Goal: Information Seeking & Learning: Learn about a topic

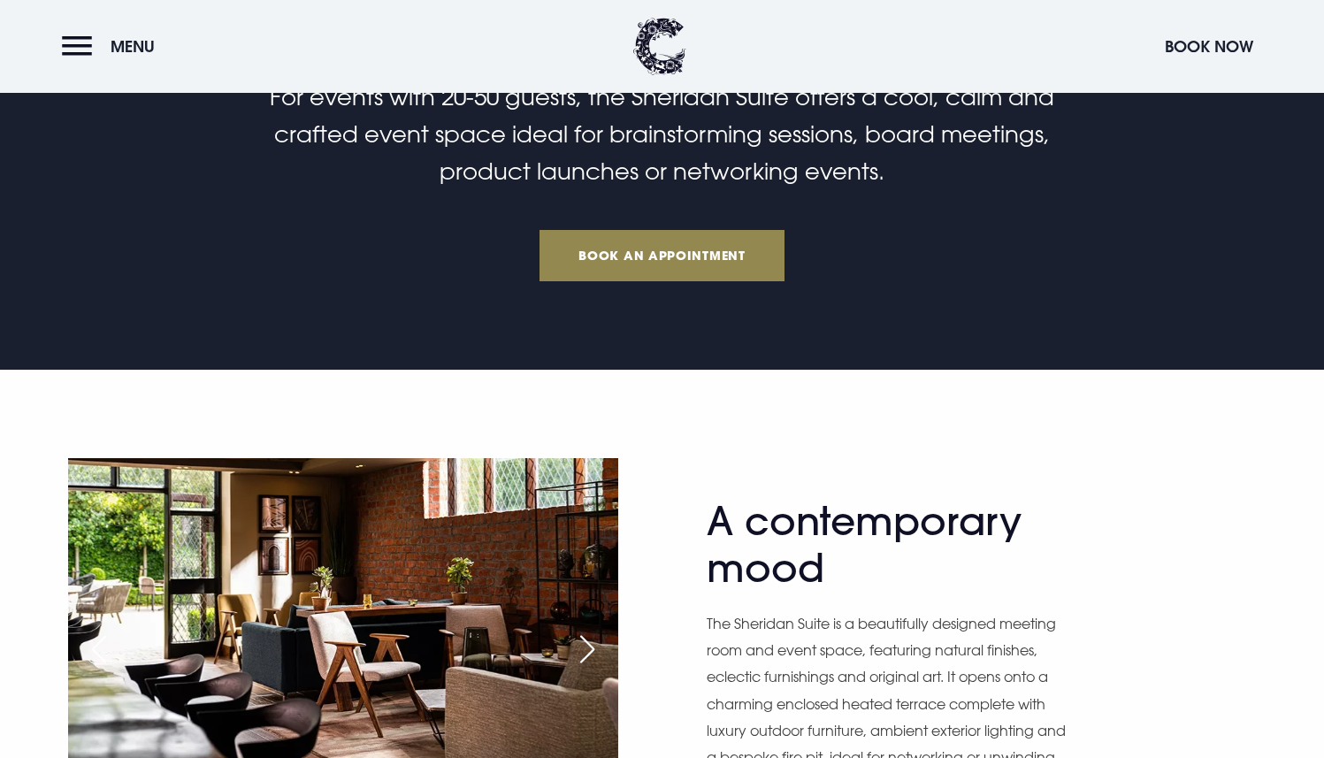
scroll to position [711, 0]
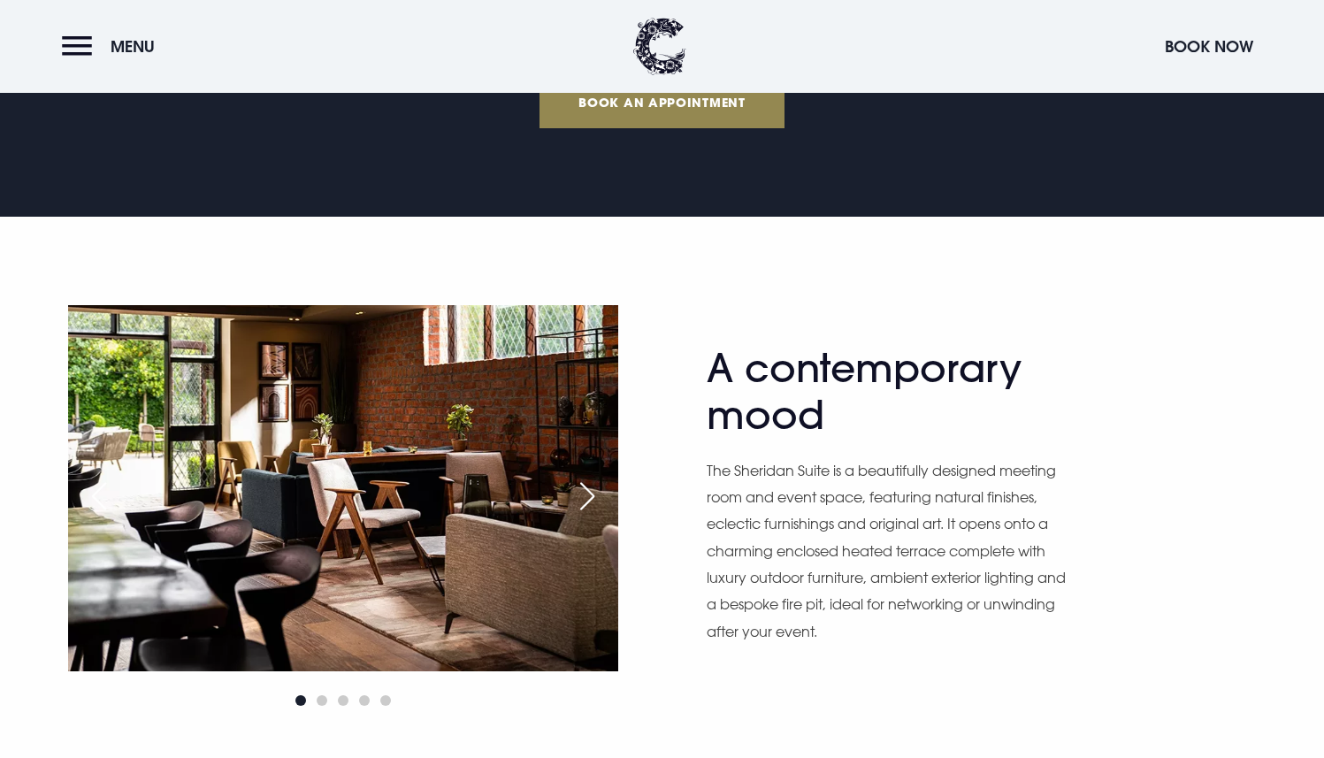
click at [595, 494] on div "Next slide" at bounding box center [587, 496] width 44 height 39
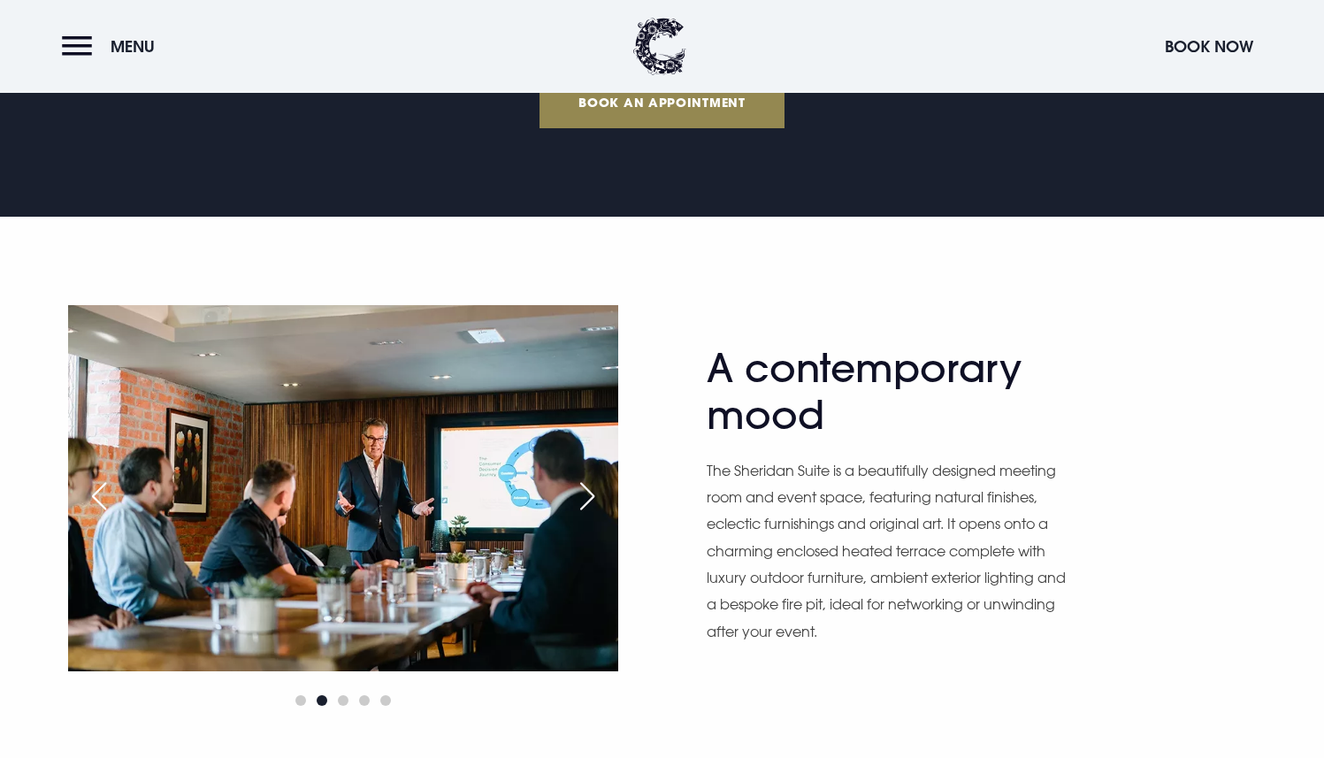
click at [595, 494] on div "Next slide" at bounding box center [587, 496] width 44 height 39
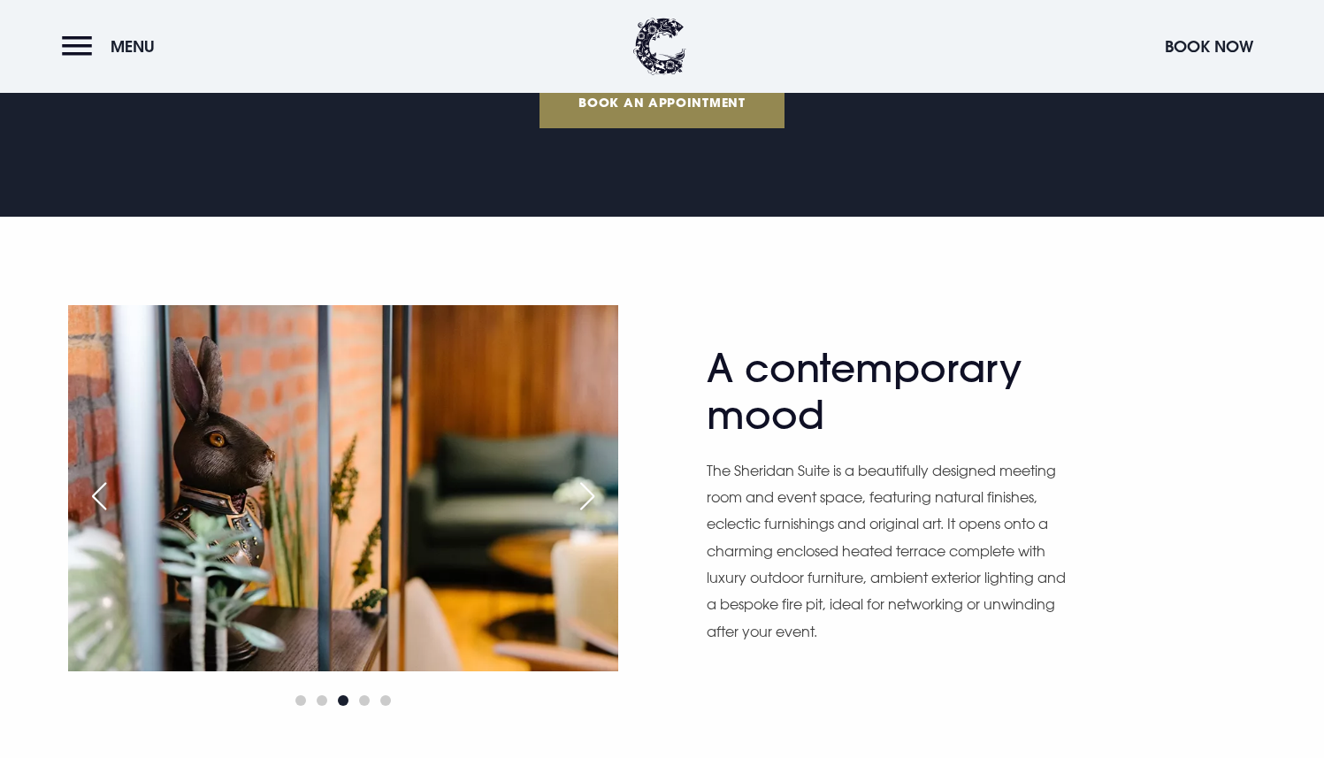
click at [595, 494] on div "Next slide" at bounding box center [587, 496] width 44 height 39
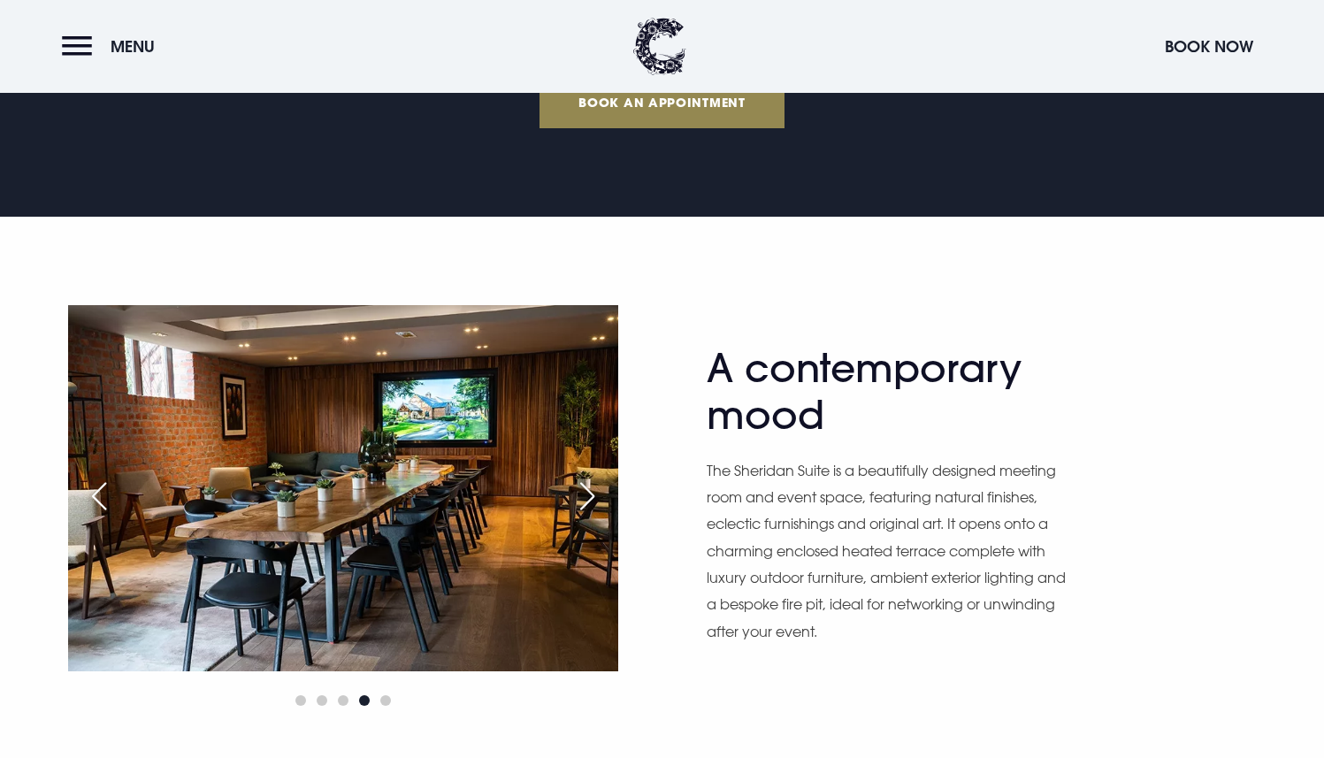
click at [595, 494] on div "Next slide" at bounding box center [587, 496] width 44 height 39
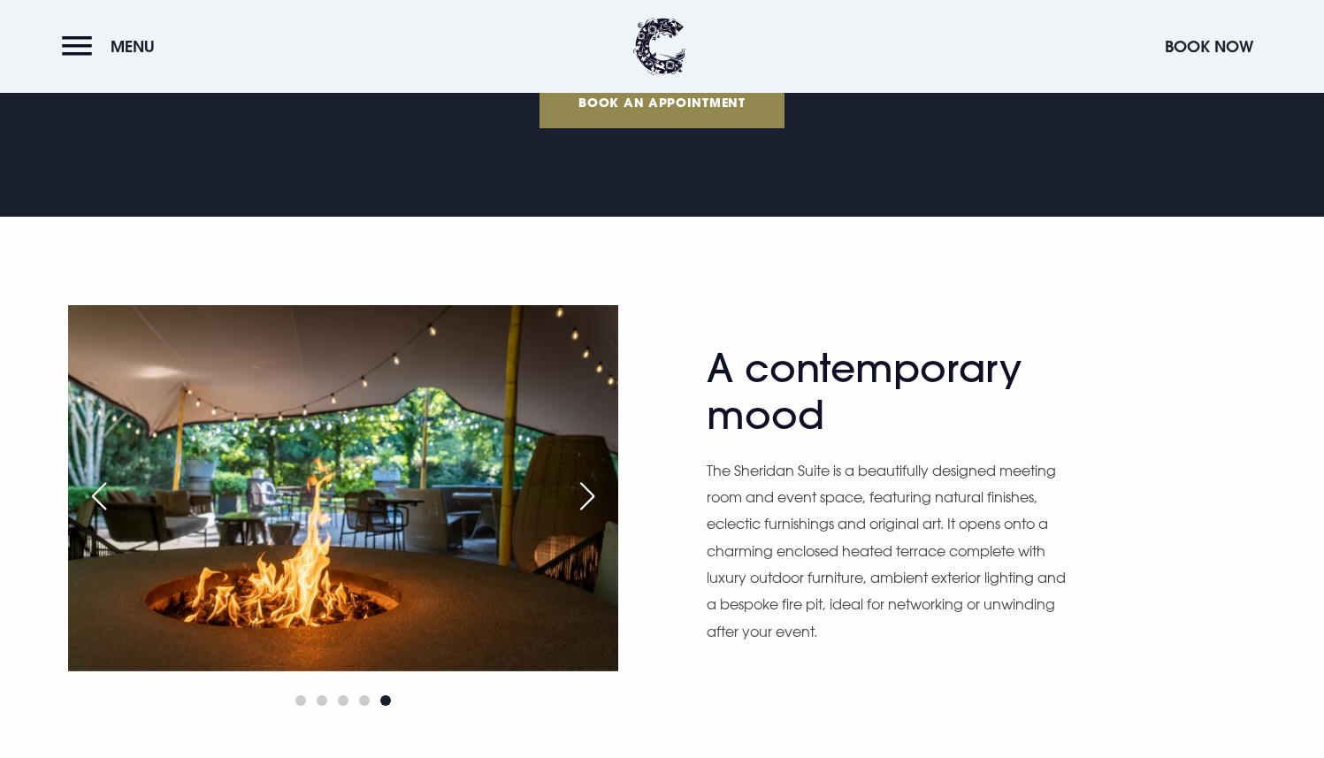
click at [595, 494] on div "Next slide" at bounding box center [587, 496] width 44 height 39
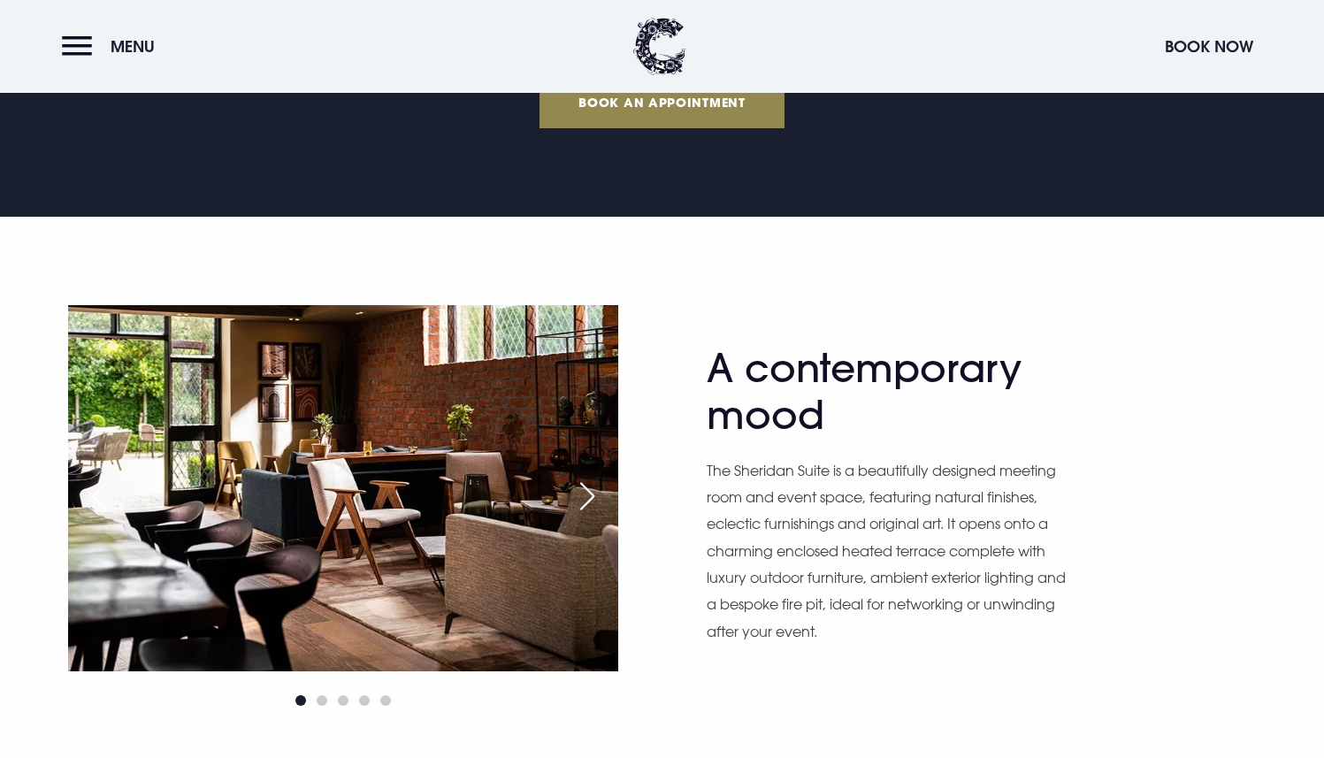
click at [595, 494] on div "Next slide" at bounding box center [587, 496] width 44 height 39
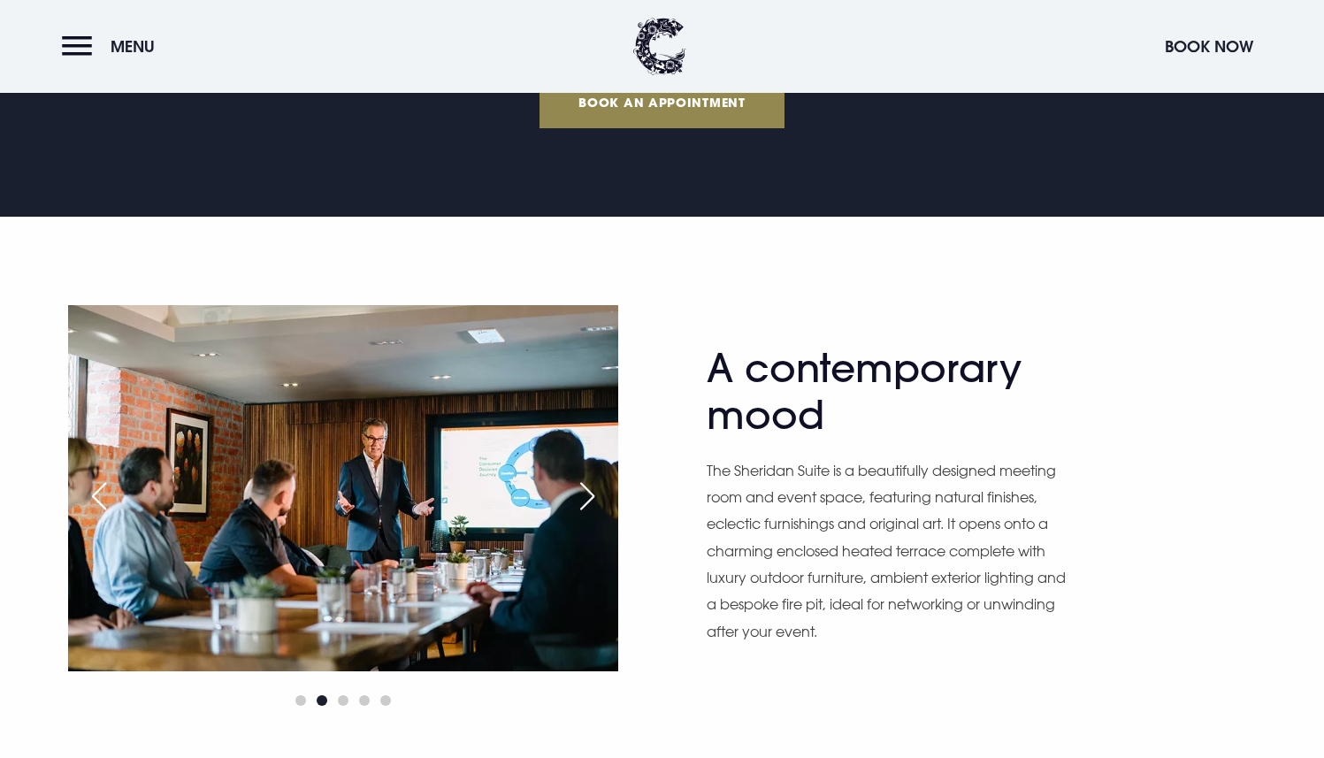
click at [595, 494] on div "Next slide" at bounding box center [587, 496] width 44 height 39
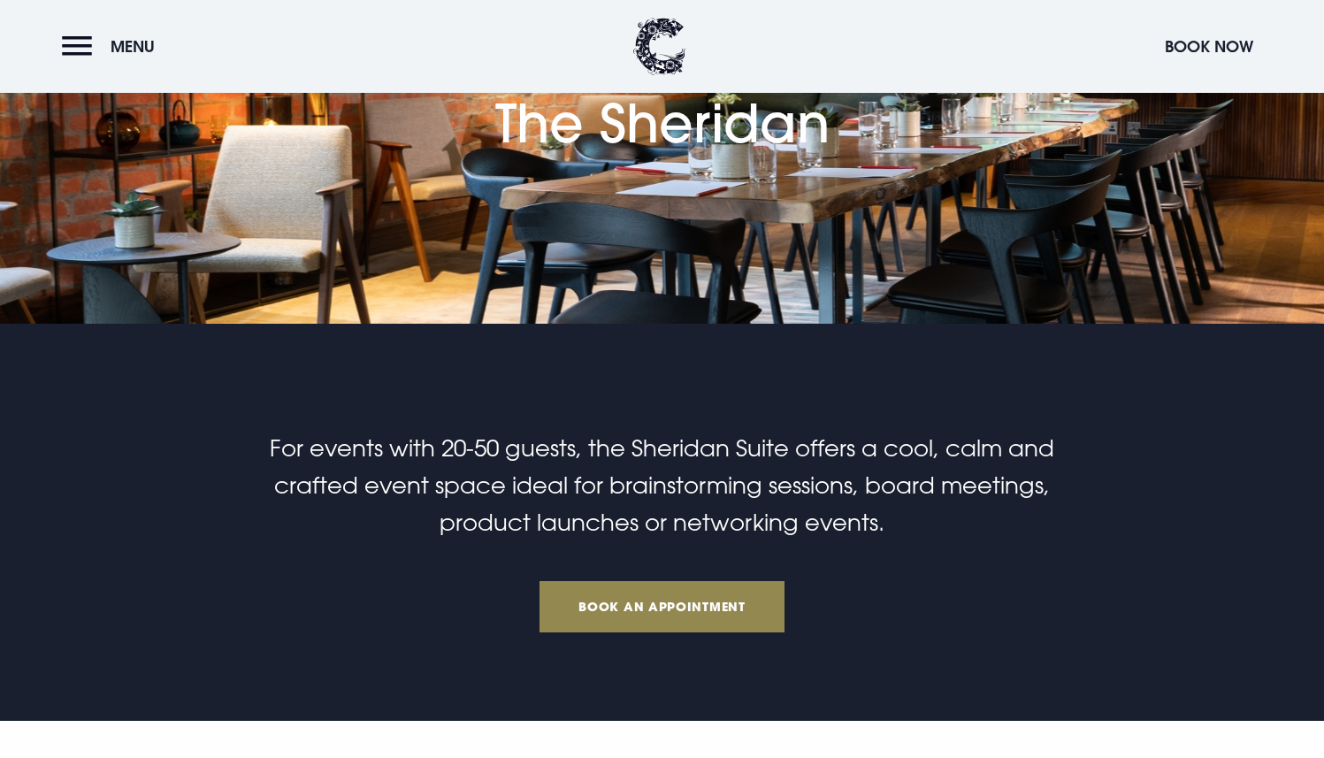
scroll to position [0, 0]
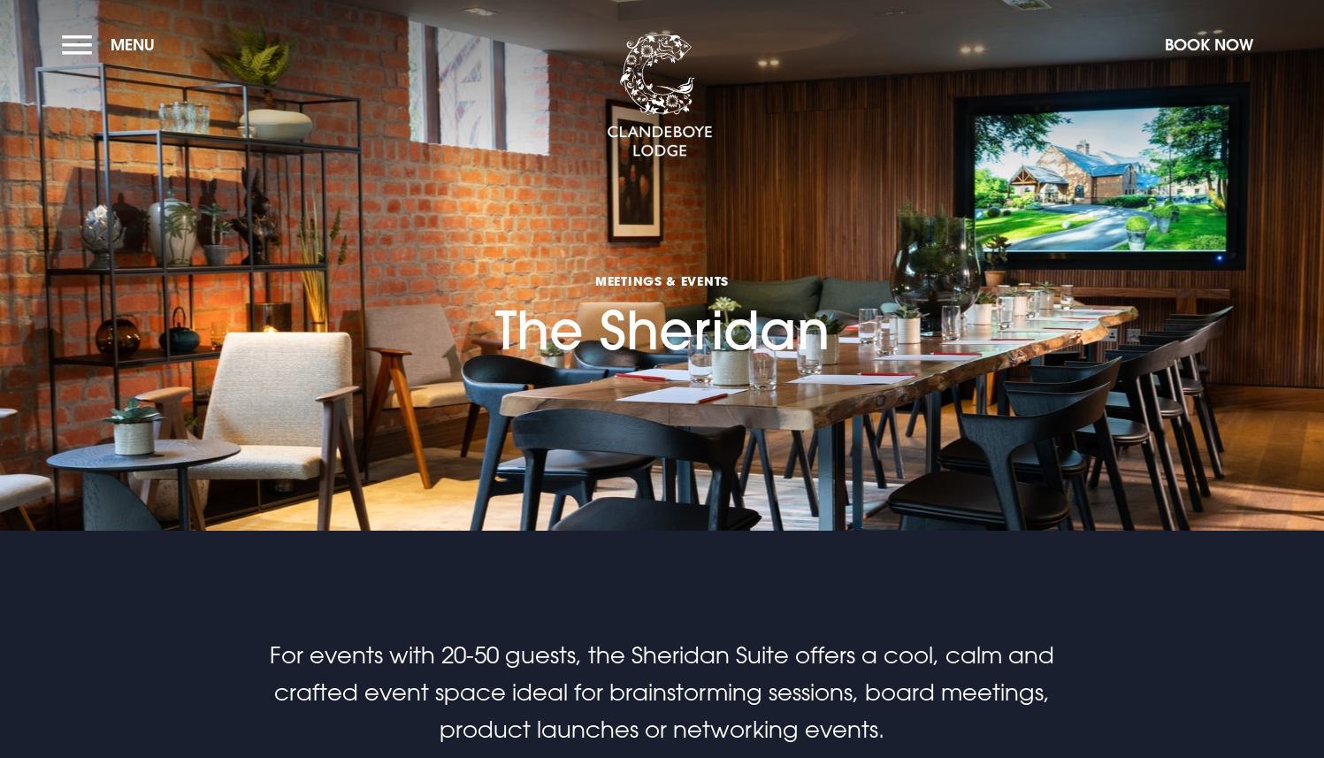
click at [38, 42] on section "Meetings & Events The Sheridan" at bounding box center [662, 265] width 1324 height 531
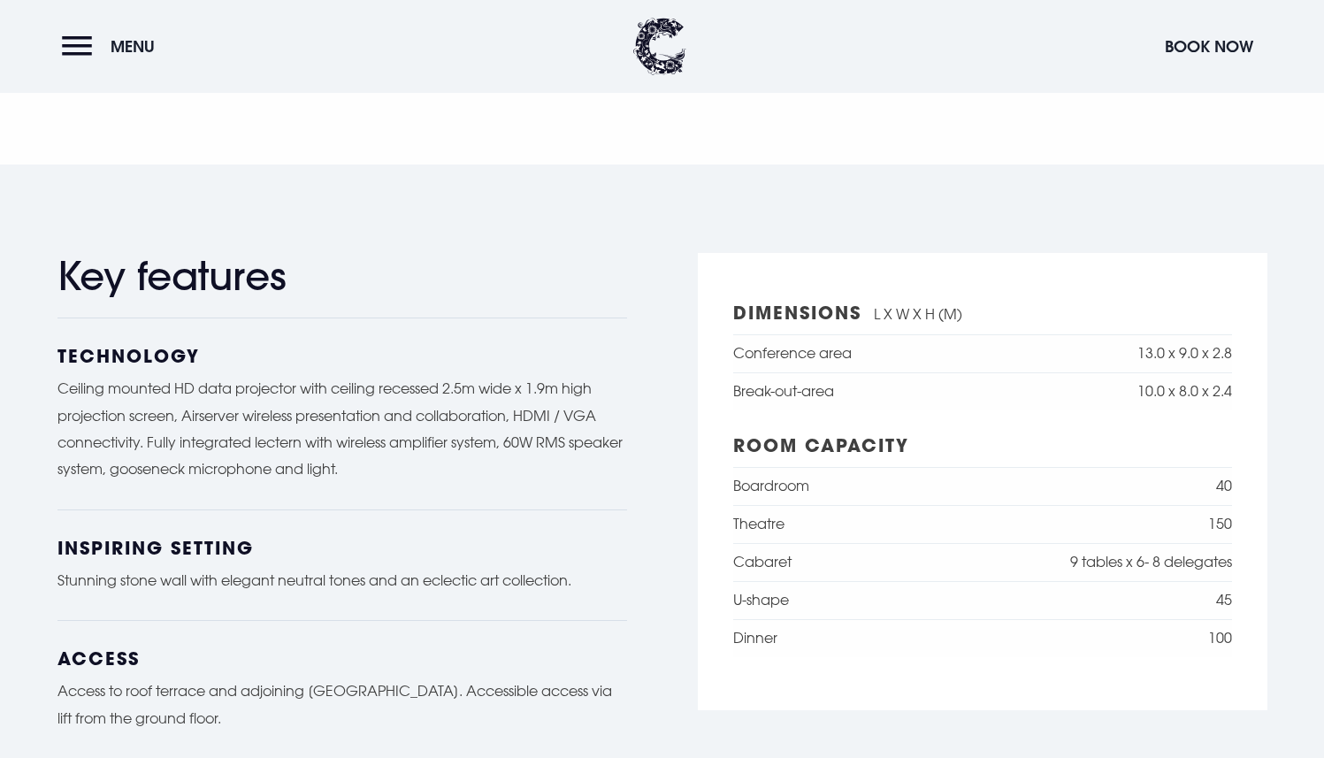
scroll to position [1354, 0]
